Goal: Information Seeking & Learning: Understand process/instructions

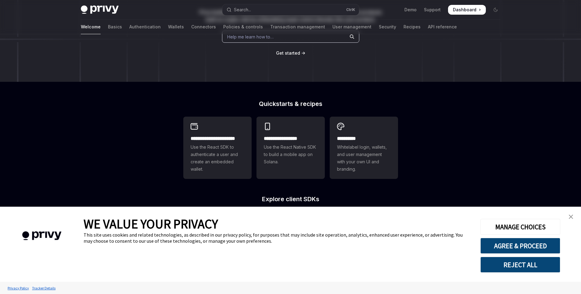
scroll to position [122, 0]
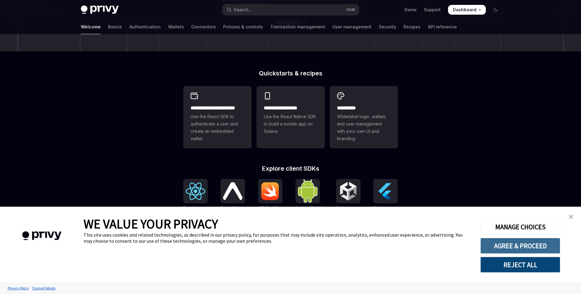
click at [541, 245] on button "AGREE & PROCEED" at bounding box center [520, 245] width 80 height 16
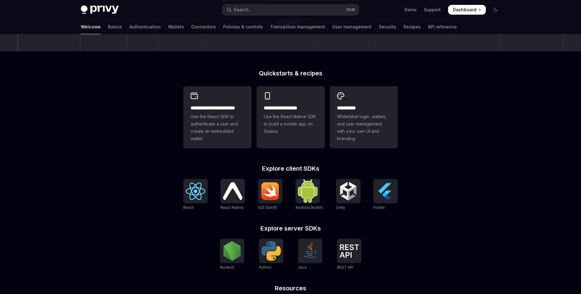
scroll to position [152, 0]
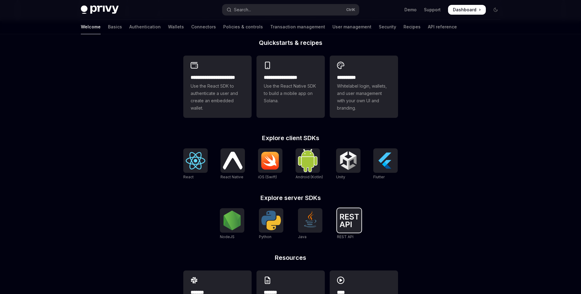
click at [355, 224] on img at bounding box center [349, 219] width 20 height 13
type textarea "*"
click at [233, 223] on img at bounding box center [232, 220] width 20 height 20
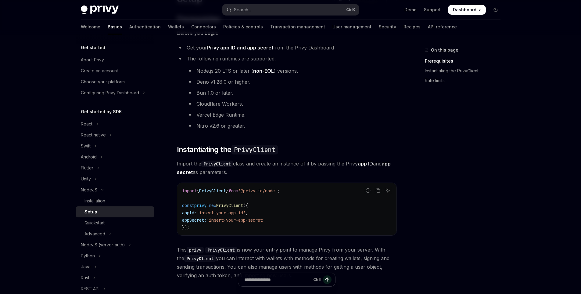
scroll to position [215, 0]
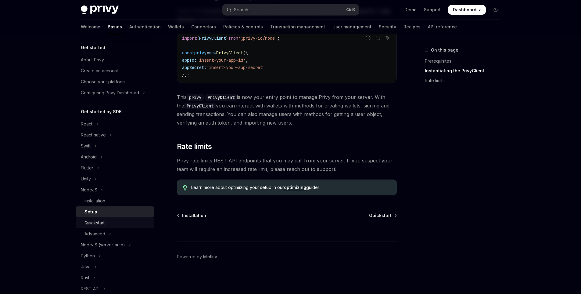
click at [105, 221] on div "Quickstart" at bounding box center [117, 222] width 66 height 7
type textarea "*"
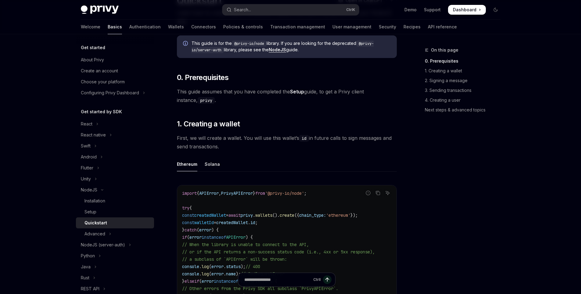
scroll to position [122, 0]
